Goal: Navigation & Orientation: Understand site structure

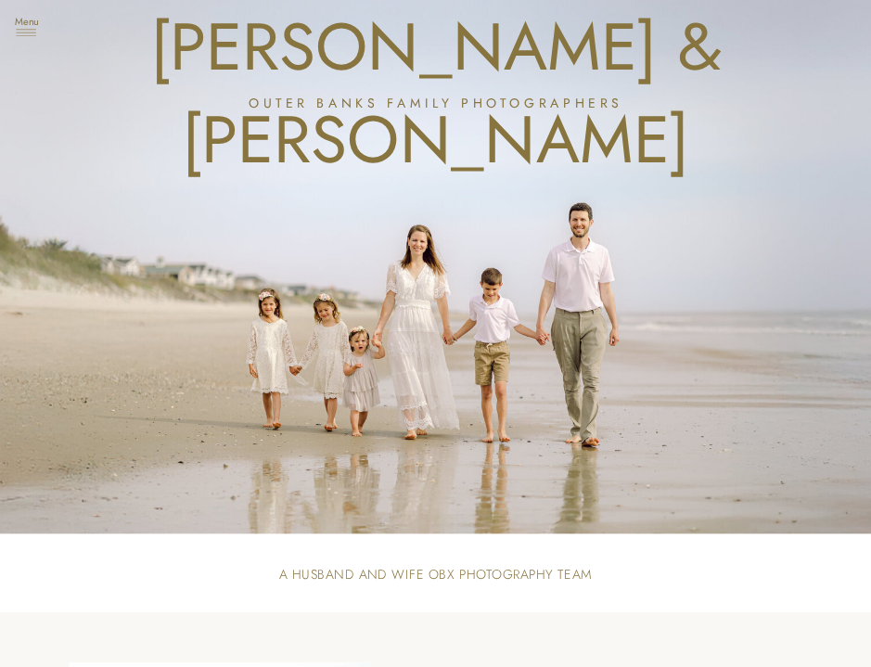
click at [29, 34] on icon at bounding box center [26, 33] width 29 height 36
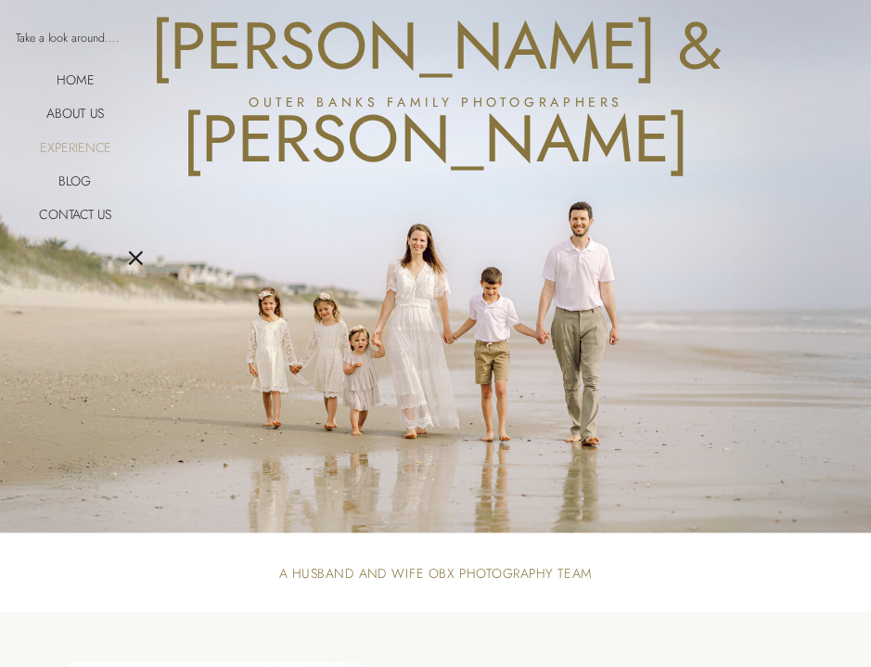
click at [73, 142] on nav "Experience" at bounding box center [75, 145] width 87 height 15
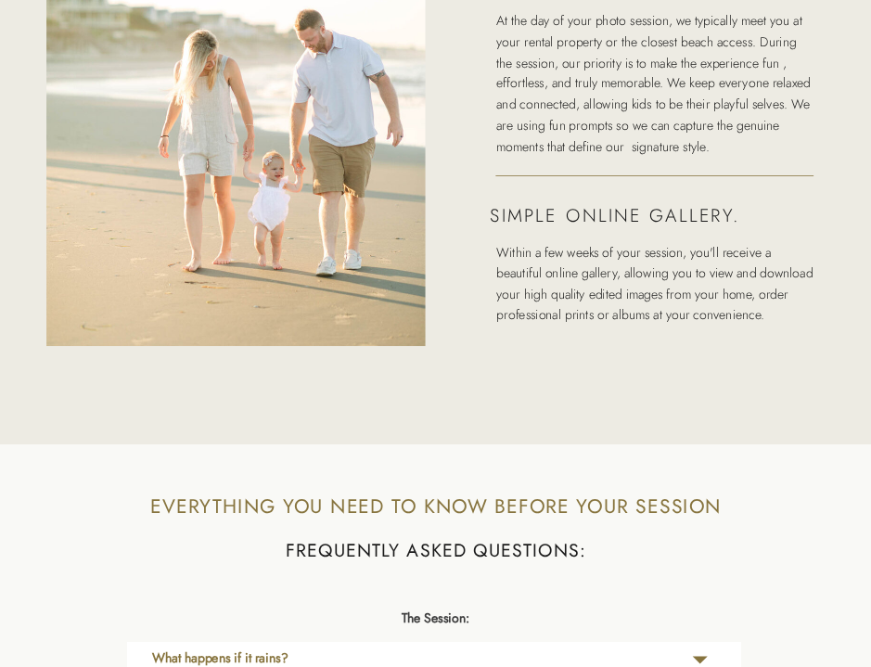
scroll to position [2849, 0]
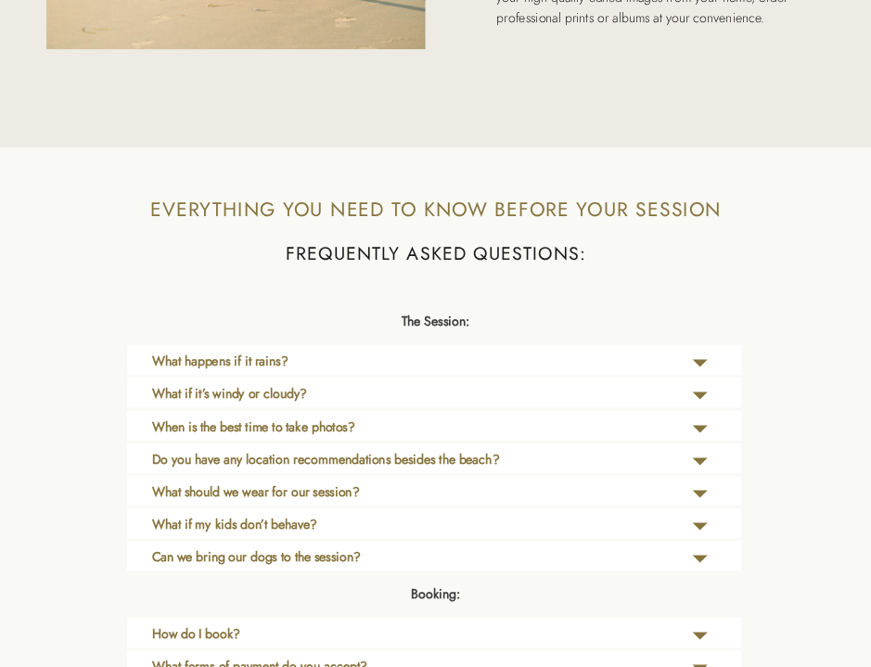
click at [210, 404] on p "What if it’s windy or cloudy?" at bounding box center [361, 398] width 419 height 29
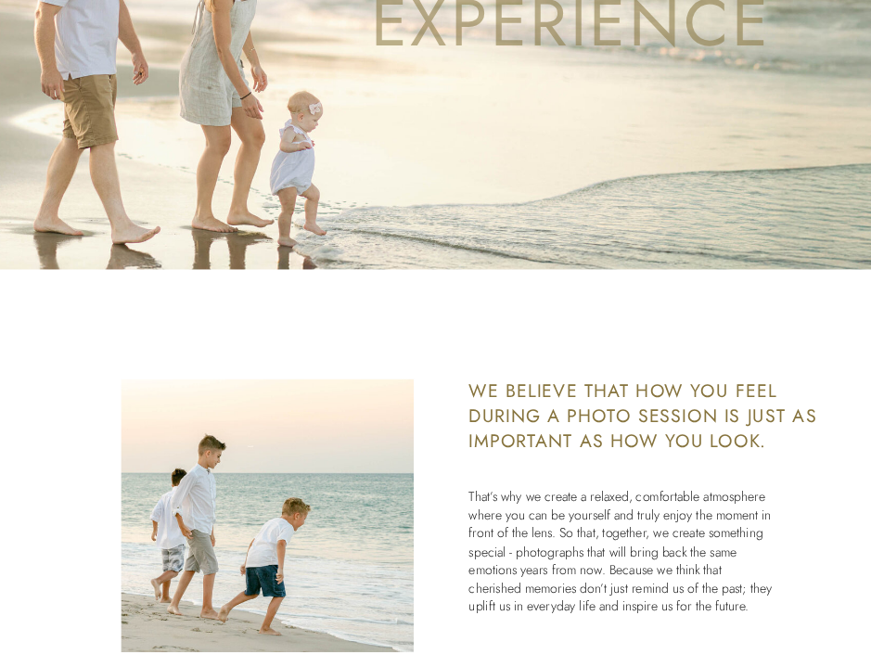
scroll to position [0, 0]
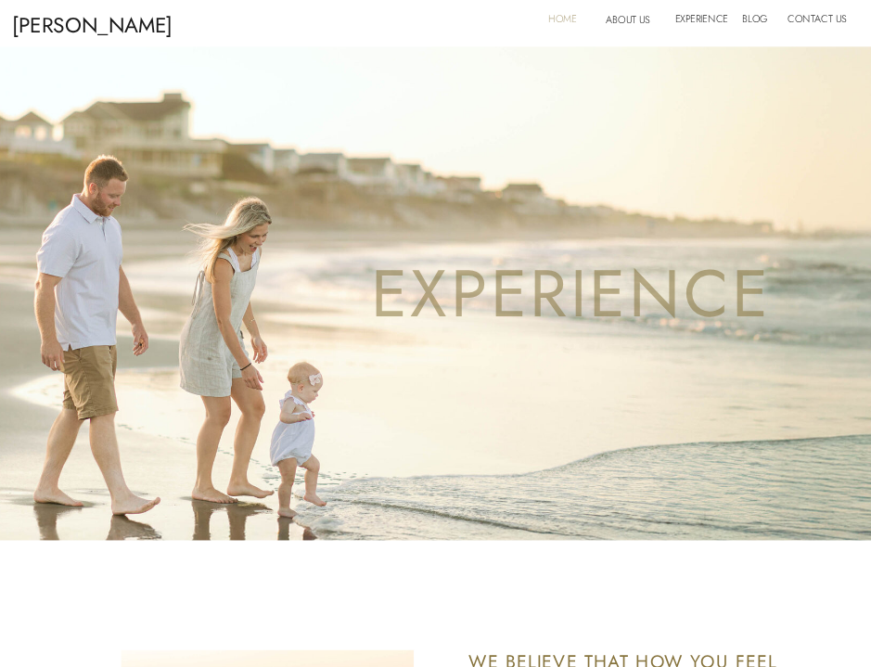
click at [564, 13] on nav "Home" at bounding box center [567, 21] width 38 height 23
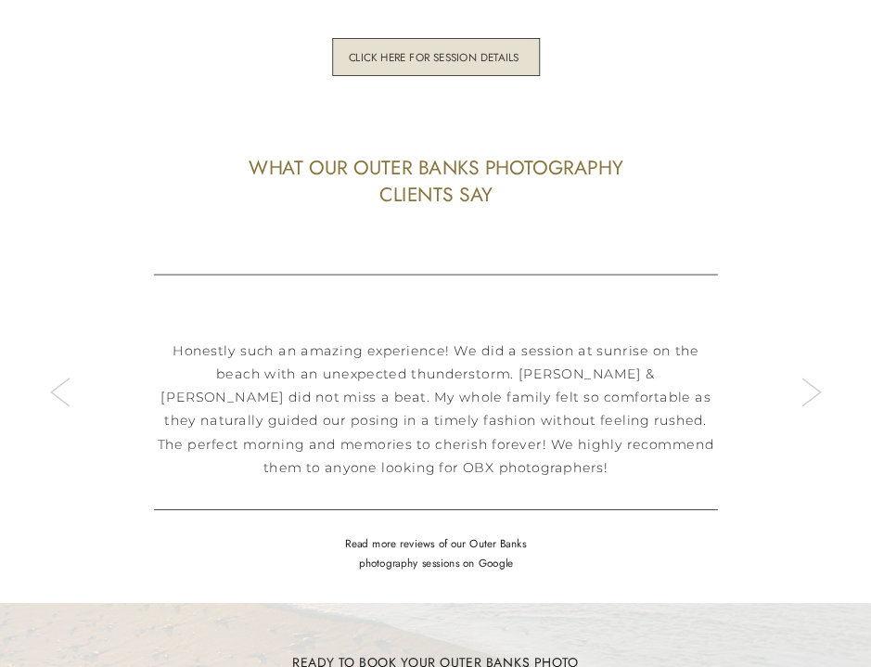
scroll to position [4403, 0]
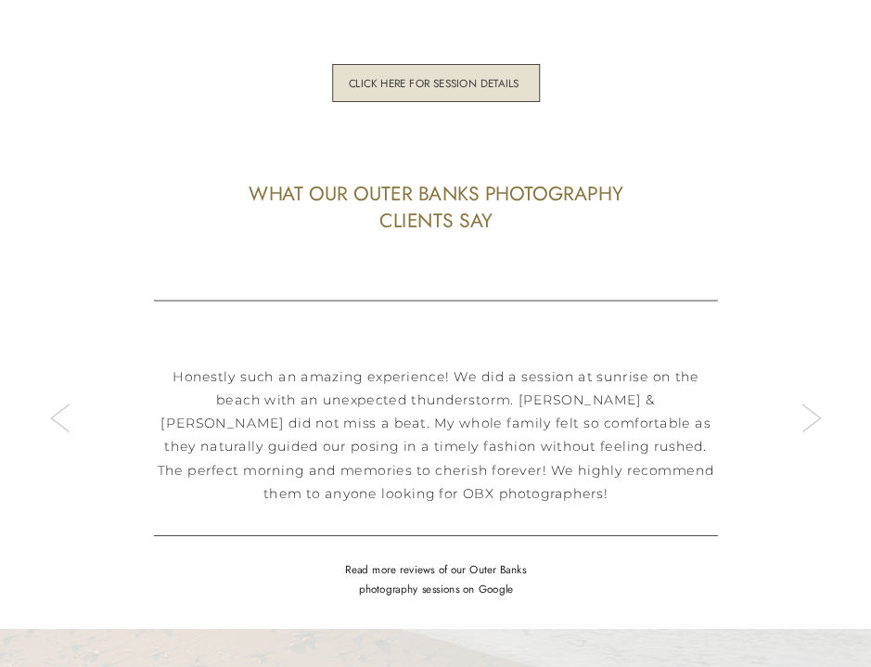
click at [460, 82] on h3 "click here for session details" at bounding box center [433, 83] width 176 height 14
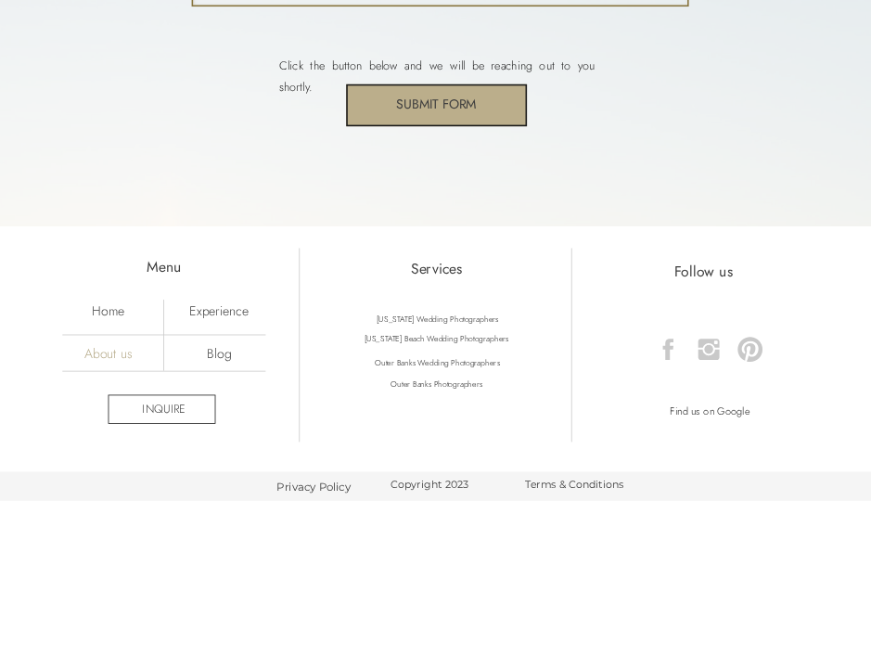
click at [126, 352] on nav "About us" at bounding box center [109, 353] width 102 height 16
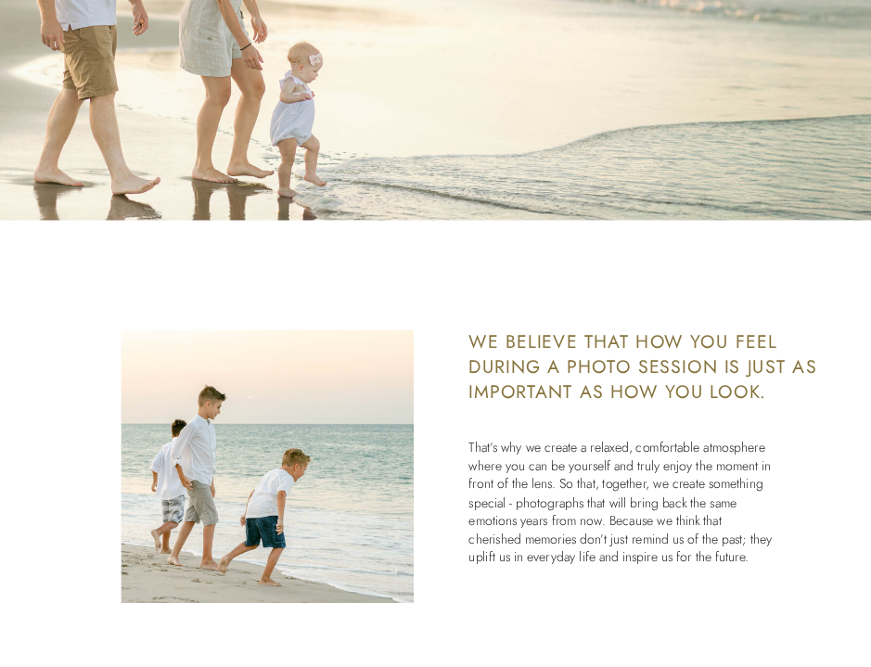
scroll to position [849, 0]
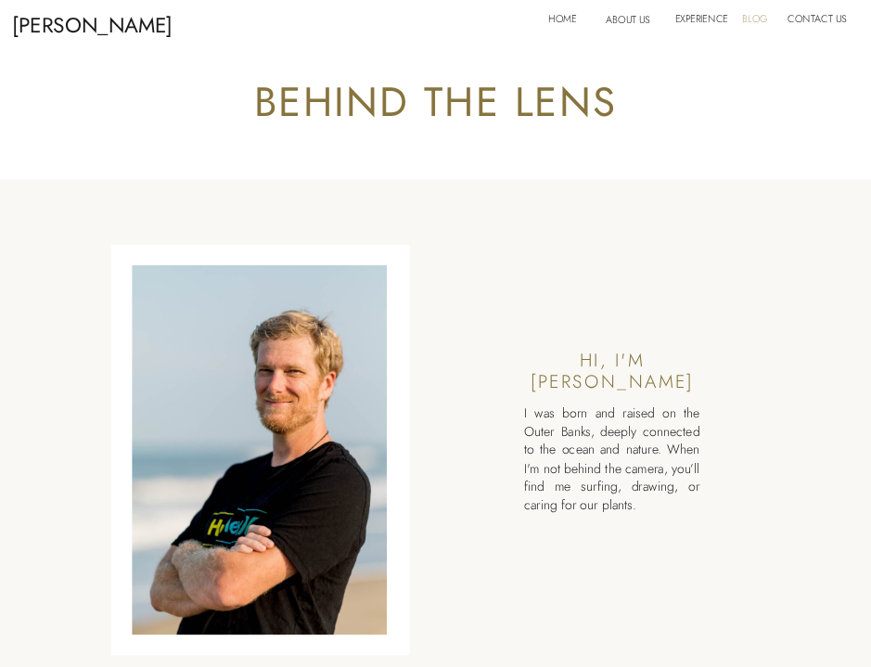
click at [763, 19] on nav "Blog" at bounding box center [758, 21] width 32 height 23
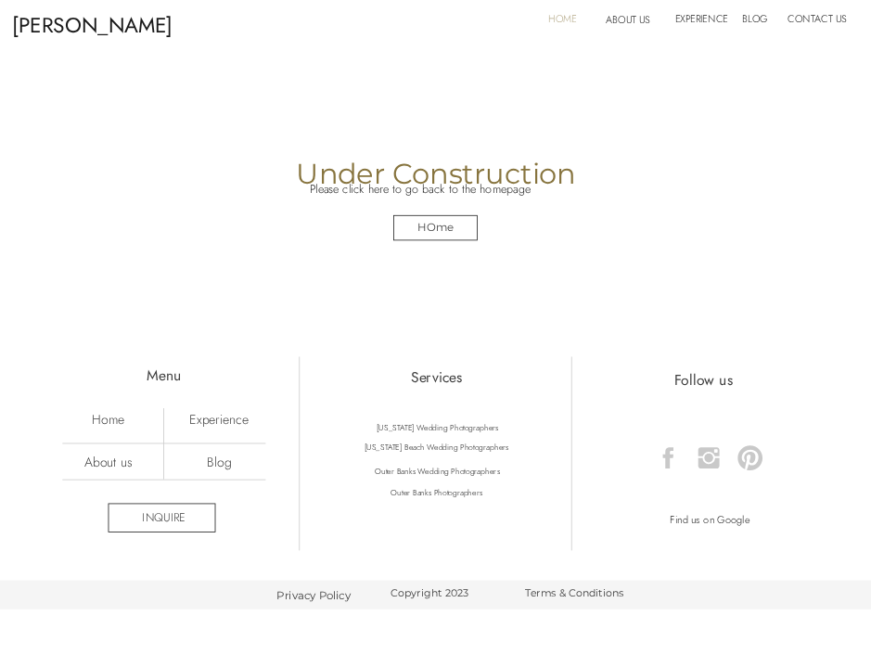
click at [571, 14] on nav "Home" at bounding box center [567, 21] width 38 height 23
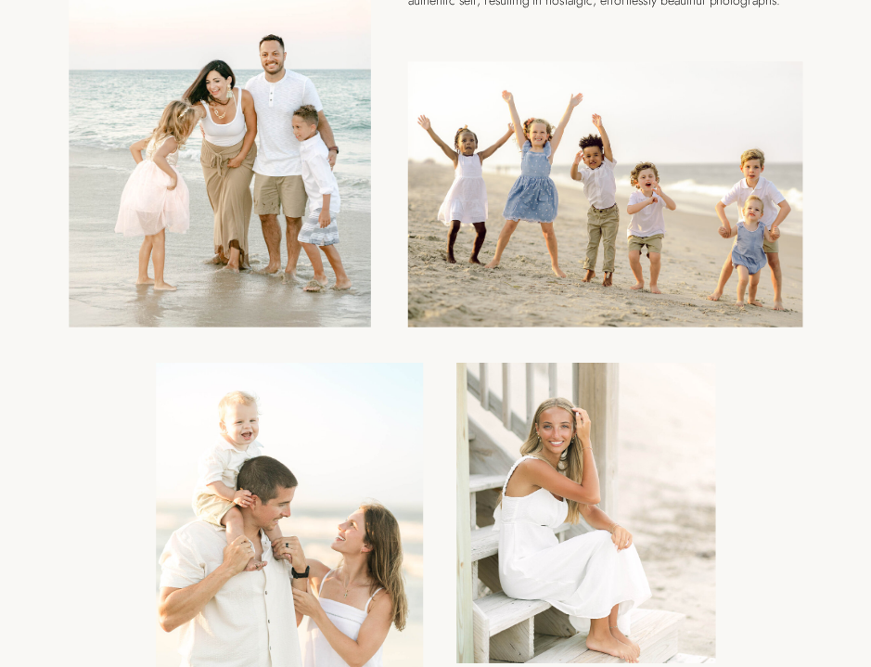
scroll to position [852, 0]
